Goal: Navigation & Orientation: Find specific page/section

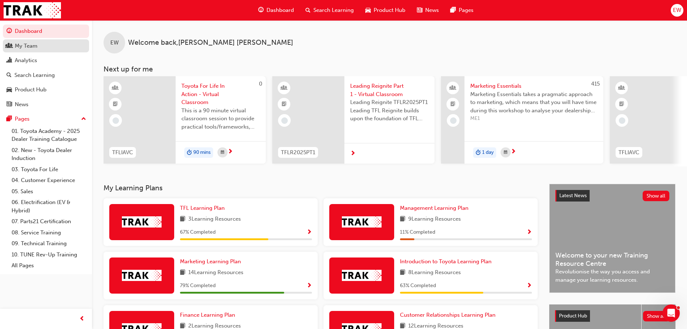
click at [22, 47] on div "My Team" at bounding box center [26, 46] width 23 height 8
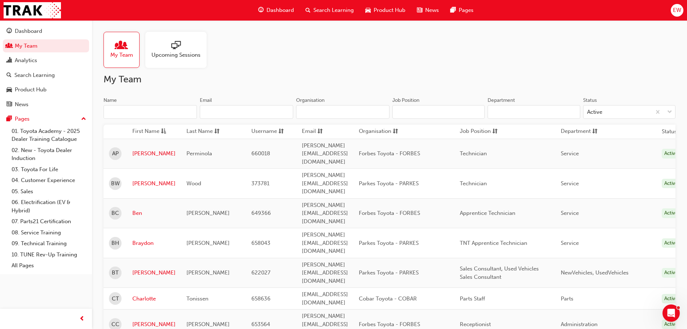
click at [154, 52] on span "Upcoming Sessions" at bounding box center [176, 55] width 49 height 8
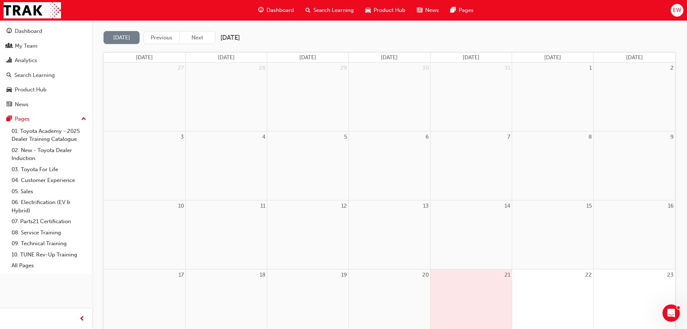
scroll to position [32, 0]
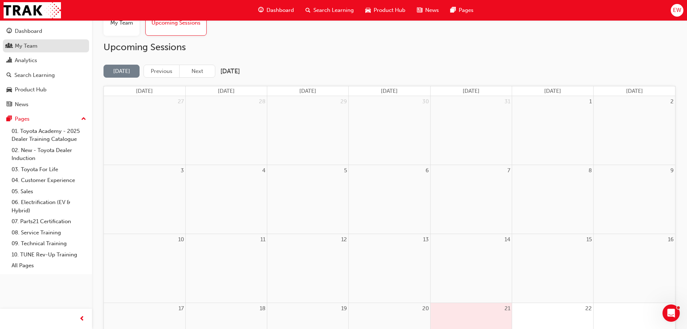
click at [28, 46] on div "My Team" at bounding box center [26, 46] width 23 height 8
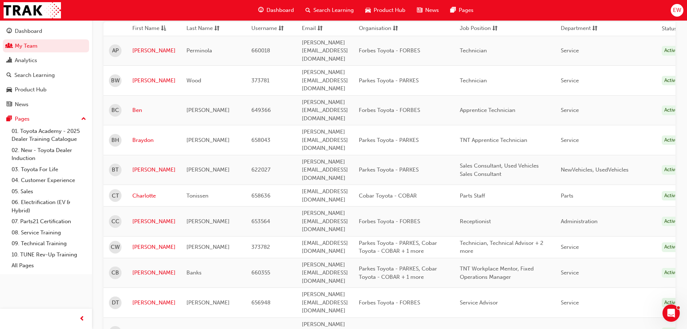
scroll to position [176, 0]
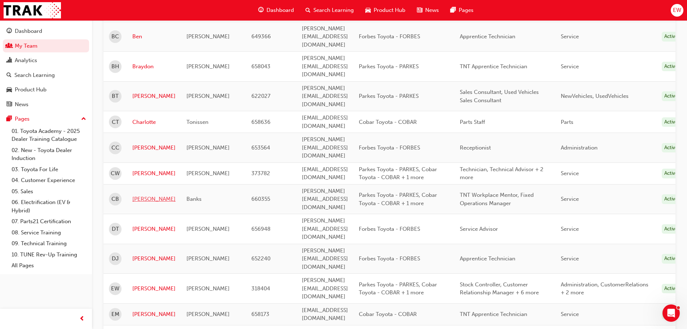
click at [140, 195] on link "[PERSON_NAME]" at bounding box center [153, 199] width 43 height 8
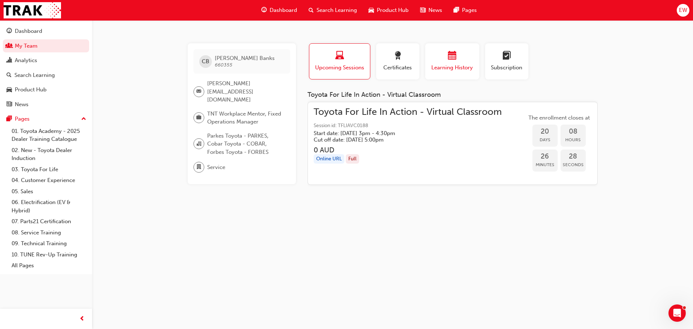
click at [453, 66] on span "Learning History" at bounding box center [451, 67] width 43 height 8
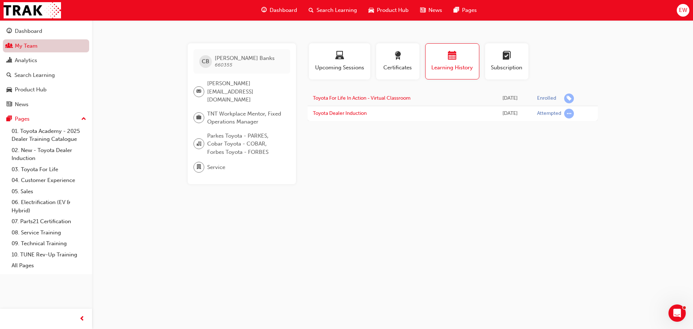
click at [22, 48] on link "My Team" at bounding box center [46, 45] width 86 height 13
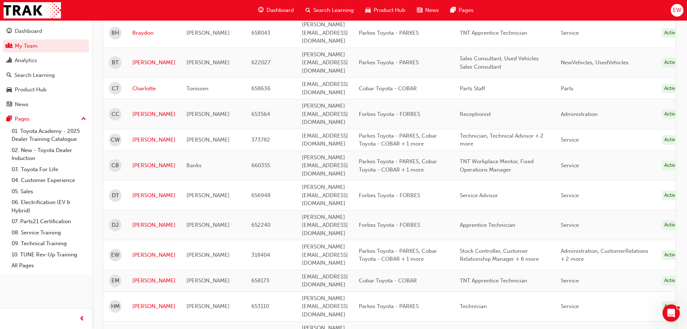
scroll to position [289, 0]
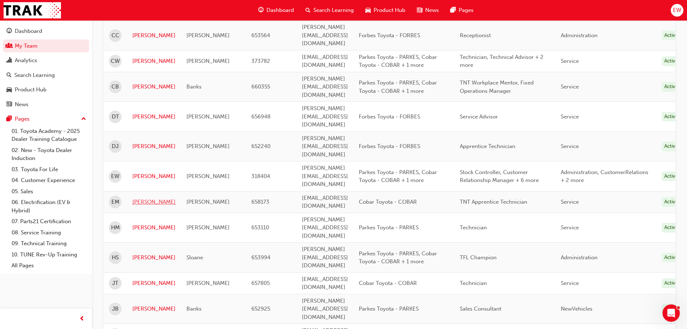
click at [140, 198] on link "[PERSON_NAME]" at bounding box center [153, 202] width 43 height 8
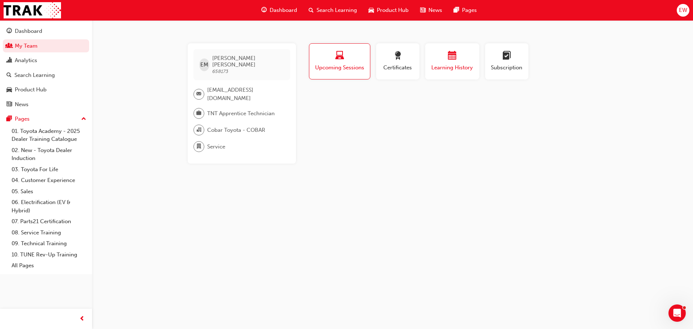
click at [451, 63] on div "Learning History" at bounding box center [451, 61] width 43 height 21
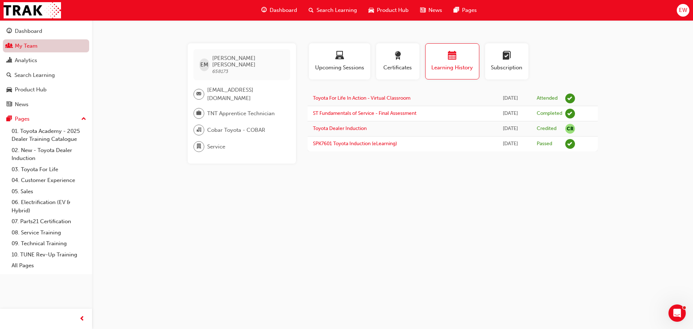
click at [49, 41] on link "My Team" at bounding box center [46, 45] width 86 height 13
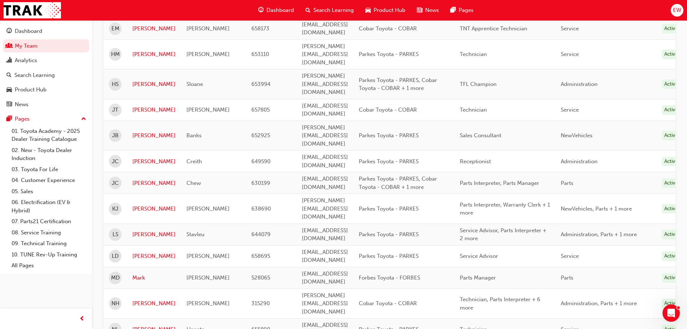
scroll to position [505, 0]
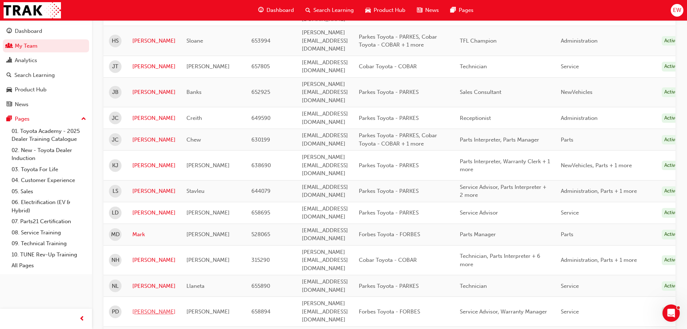
click at [143, 307] on link "[PERSON_NAME]" at bounding box center [153, 311] width 43 height 8
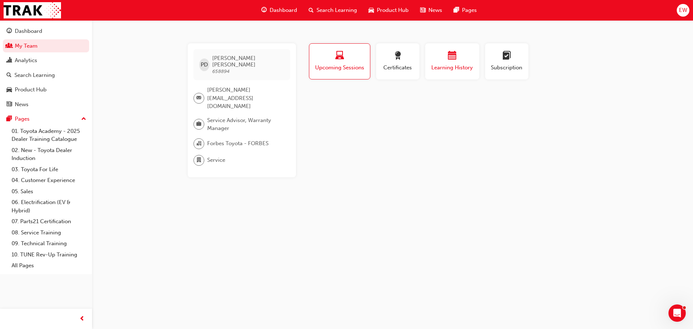
click at [446, 63] on div "Learning History" at bounding box center [451, 61] width 43 height 21
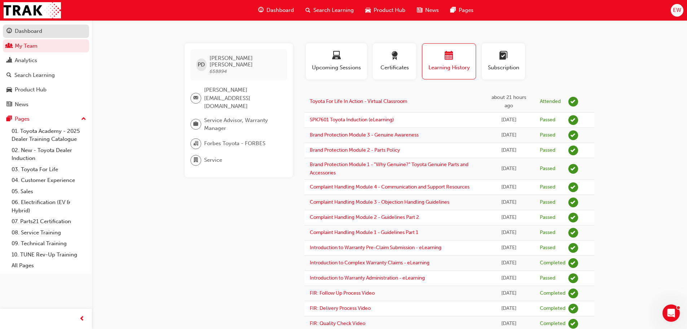
click at [18, 30] on div "Dashboard" at bounding box center [28, 31] width 27 height 8
